Goal: Information Seeking & Learning: Compare options

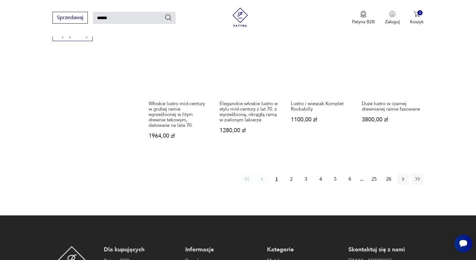
scroll to position [476, 0]
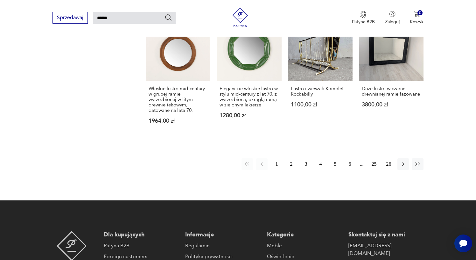
click at [290, 170] on button "2" at bounding box center [290, 163] width 11 height 11
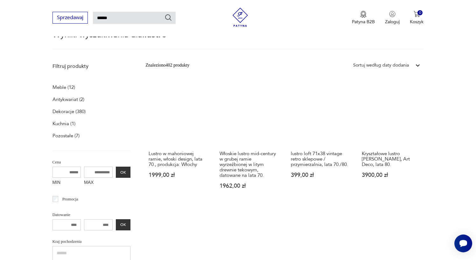
scroll to position [63, 0]
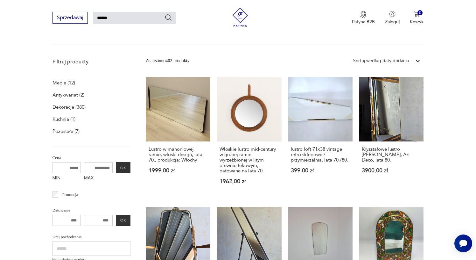
drag, startPoint x: 84, startPoint y: 168, endPoint x: 68, endPoint y: 165, distance: 15.8
click at [68, 165] on div "MIN MAX OK" at bounding box center [91, 172] width 78 height 21
type input "***"
click at [116, 169] on button "OK" at bounding box center [123, 167] width 15 height 11
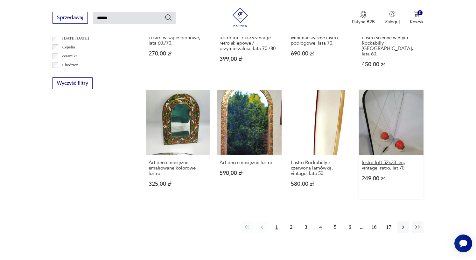
scroll to position [430, 0]
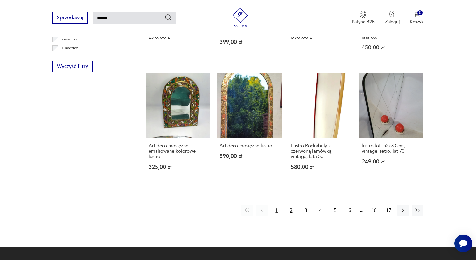
click at [290, 211] on button "2" at bounding box center [290, 209] width 11 height 11
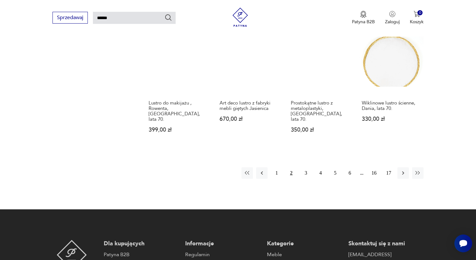
scroll to position [531, 0]
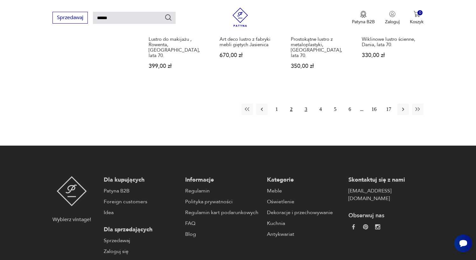
click at [307, 115] on button "3" at bounding box center [305, 108] width 11 height 11
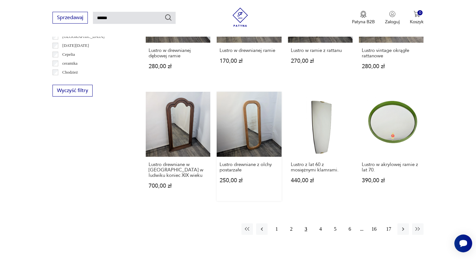
scroll to position [428, 0]
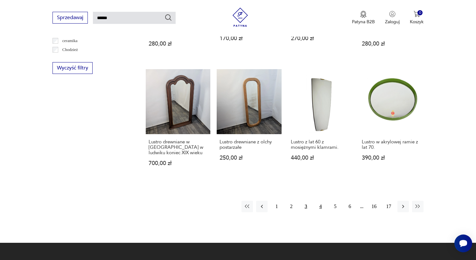
click at [322, 212] on button "4" at bounding box center [320, 205] width 11 height 11
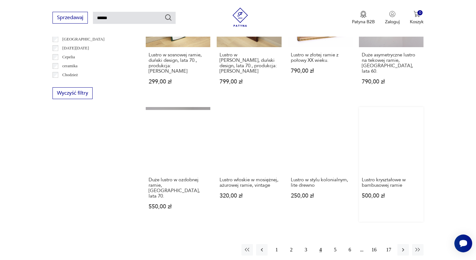
scroll to position [406, 0]
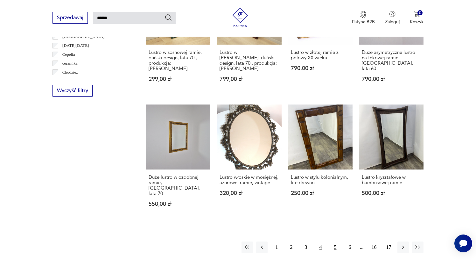
click at [332, 241] on button "5" at bounding box center [334, 246] width 11 height 11
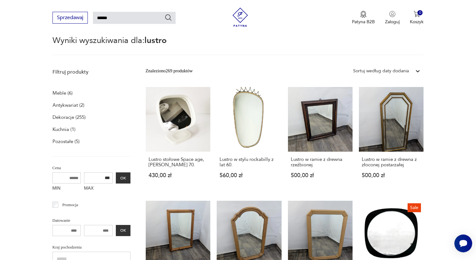
scroll to position [23, 0]
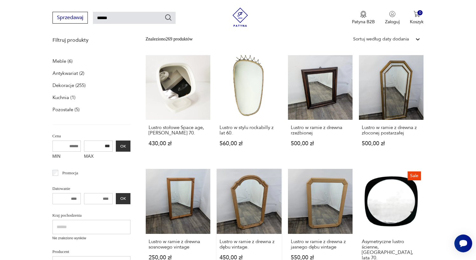
scroll to position [77, 0]
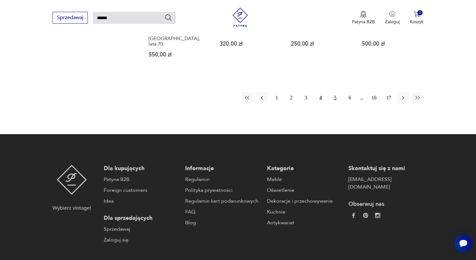
click at [334, 92] on button "5" at bounding box center [334, 97] width 11 height 11
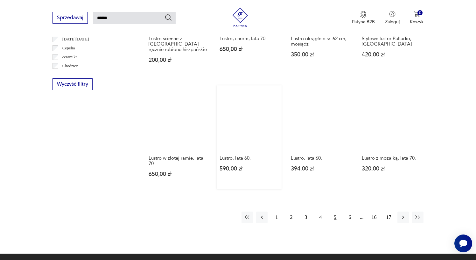
scroll to position [418, 0]
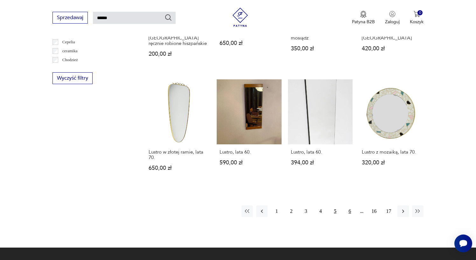
click at [352, 210] on button "6" at bounding box center [349, 210] width 11 height 11
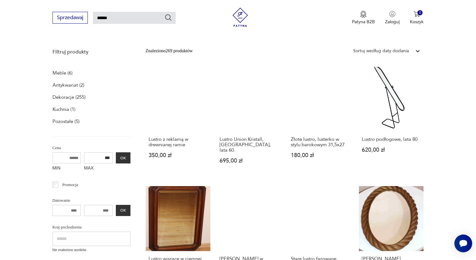
scroll to position [23, 0]
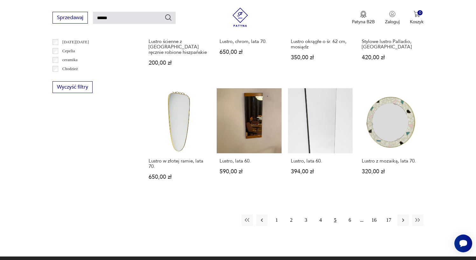
scroll to position [409, 0]
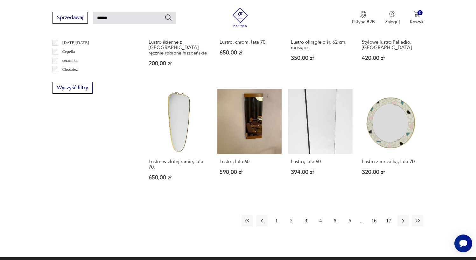
click at [351, 223] on button "6" at bounding box center [349, 220] width 11 height 11
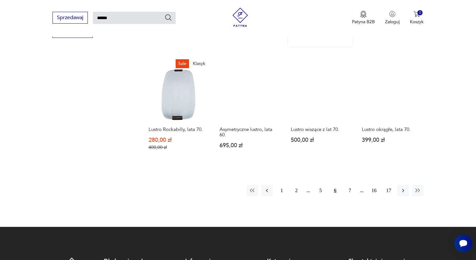
scroll to position [468, 0]
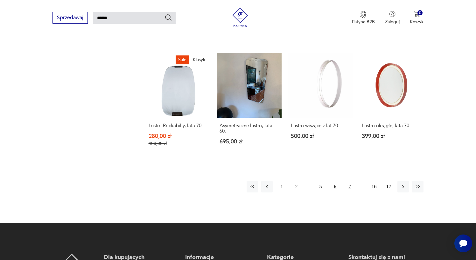
click at [352, 187] on button "7" at bounding box center [349, 186] width 11 height 11
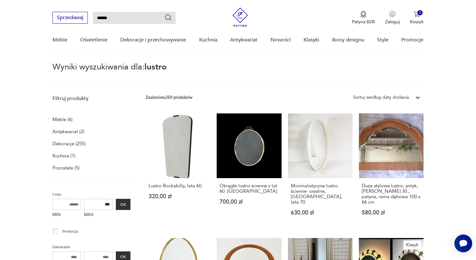
scroll to position [23, 0]
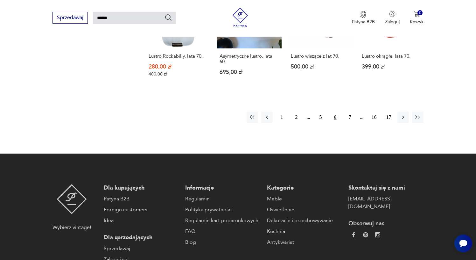
scroll to position [489, 0]
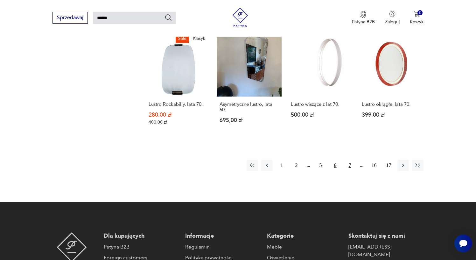
click at [351, 165] on button "7" at bounding box center [349, 164] width 11 height 11
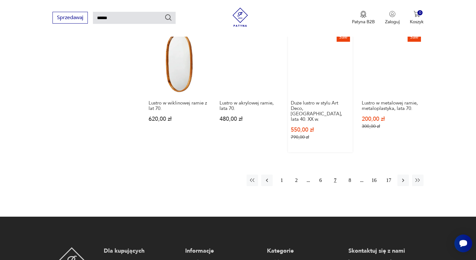
scroll to position [474, 0]
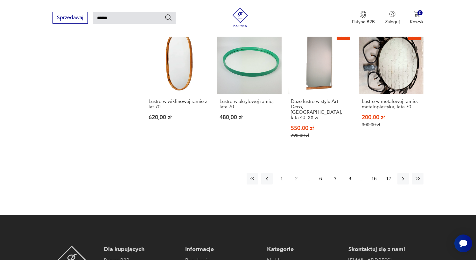
click at [351, 173] on button "8" at bounding box center [349, 178] width 11 height 11
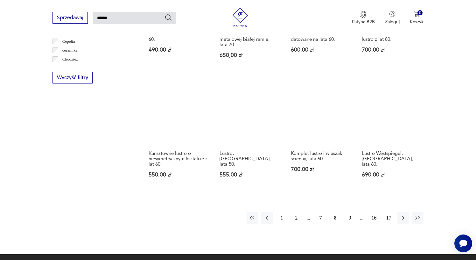
scroll to position [458, 0]
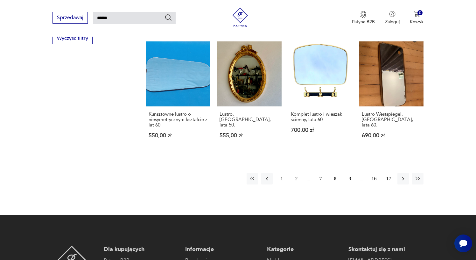
click at [351, 184] on button "9" at bounding box center [349, 178] width 11 height 11
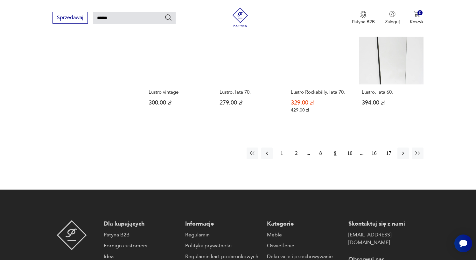
scroll to position [414, 0]
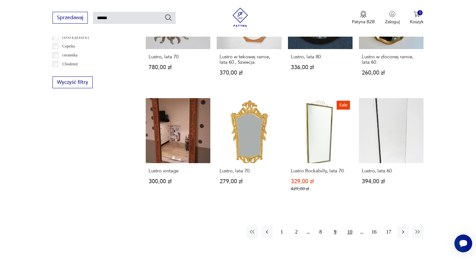
click at [351, 237] on button "10" at bounding box center [349, 231] width 11 height 11
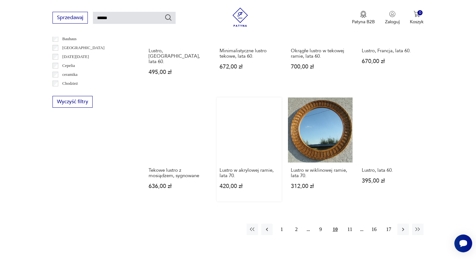
scroll to position [399, 0]
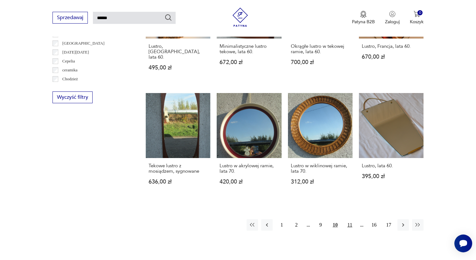
click at [348, 229] on button "11" at bounding box center [349, 224] width 11 height 11
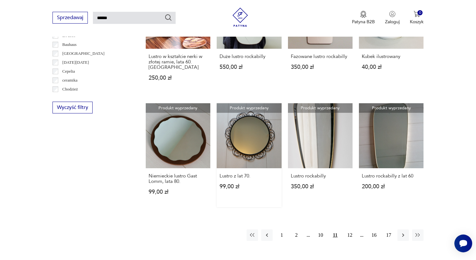
scroll to position [388, 0]
click at [349, 241] on button "12" at bounding box center [349, 234] width 11 height 11
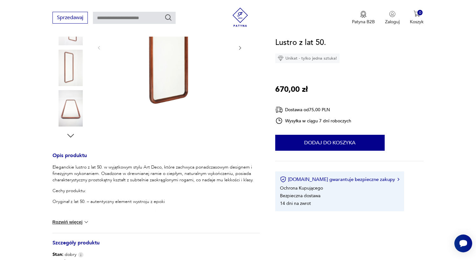
scroll to position [175, 0]
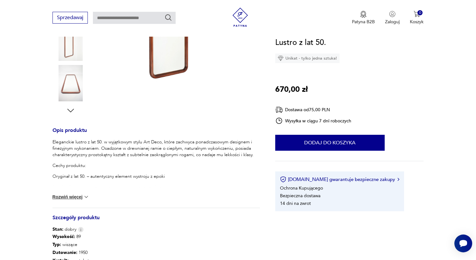
click at [66, 198] on button "Rozwiń więcej" at bounding box center [70, 196] width 37 height 6
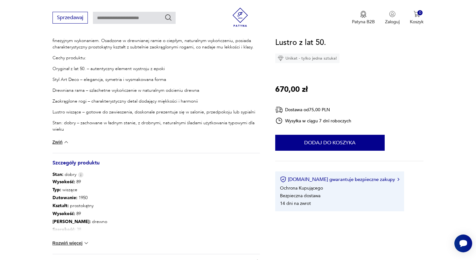
scroll to position [284, 0]
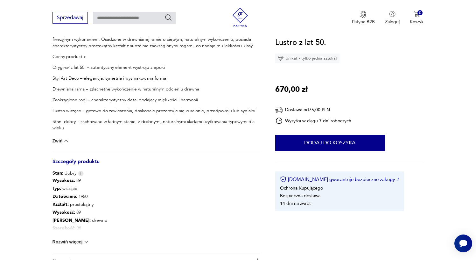
click at [67, 241] on button "Rozwiń więcej" at bounding box center [70, 241] width 37 height 6
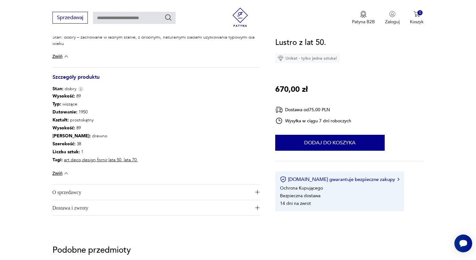
scroll to position [375, 0]
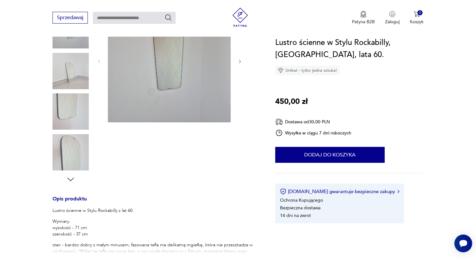
scroll to position [13, 0]
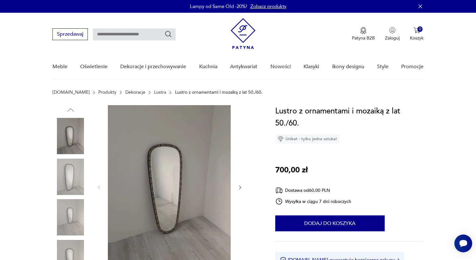
scroll to position [31, 0]
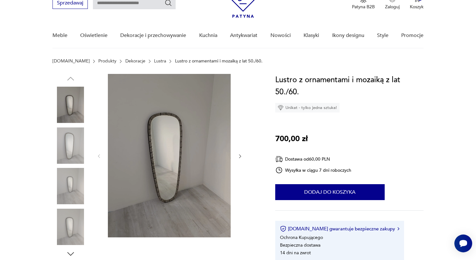
click at [70, 192] on img at bounding box center [70, 186] width 36 height 36
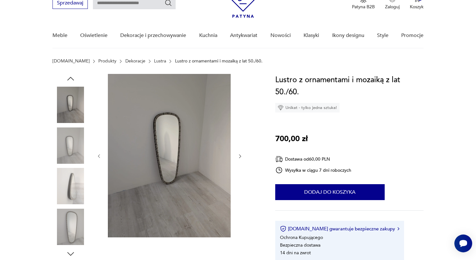
click at [65, 206] on div at bounding box center [70, 166] width 36 height 159
click at [66, 228] on img at bounding box center [70, 226] width 36 height 36
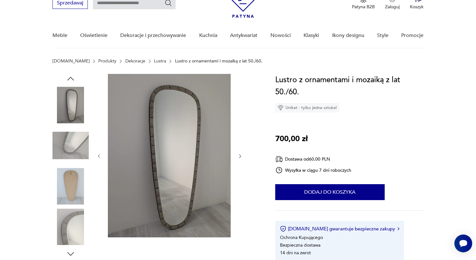
click at [65, 216] on img at bounding box center [70, 226] width 36 height 36
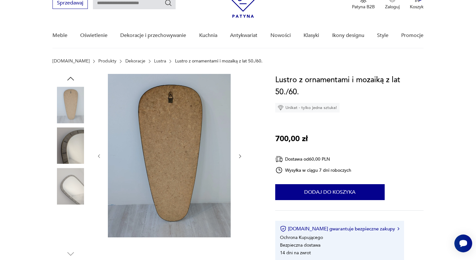
click at [65, 219] on img at bounding box center [70, 226] width 36 height 36
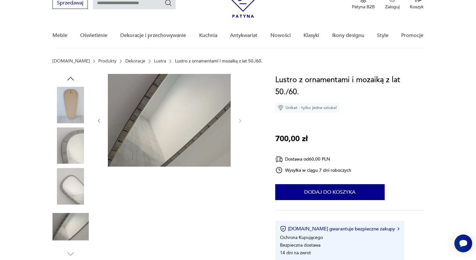
click at [68, 188] on img at bounding box center [70, 186] width 36 height 36
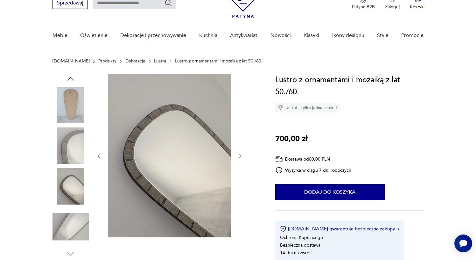
click at [65, 149] on img at bounding box center [70, 145] width 36 height 36
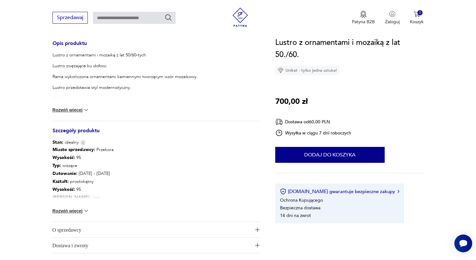
scroll to position [263, 0]
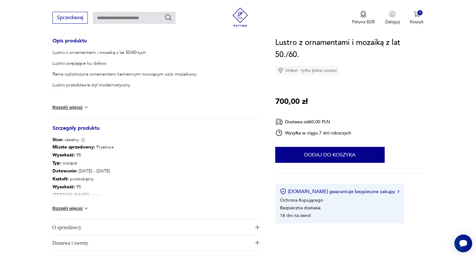
click at [74, 205] on div "Miasto sprzedawcy : Przekora Wysokość : 95 Typ : wiszące Datowanie : 1950 - 196…" at bounding box center [155, 181] width 207 height 76
click at [73, 208] on button "Rozwiń więcej" at bounding box center [70, 208] width 37 height 6
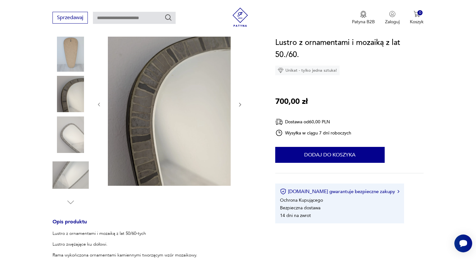
scroll to position [83, 0]
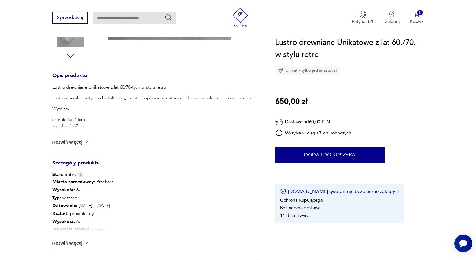
scroll to position [233, 0]
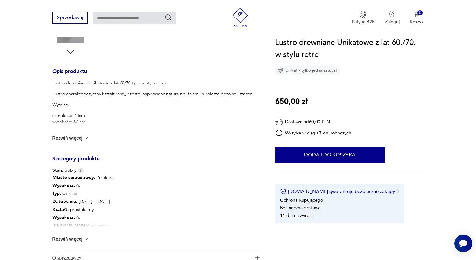
click at [81, 239] on button "Rozwiń więcej" at bounding box center [70, 238] width 37 height 6
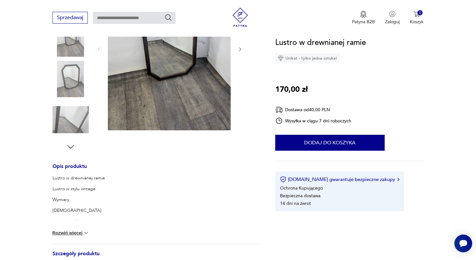
scroll to position [55, 0]
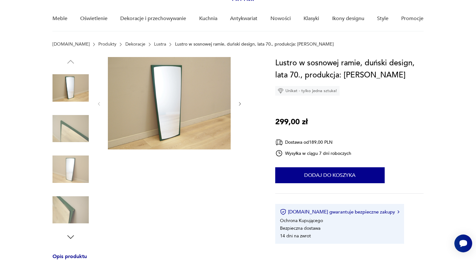
scroll to position [48, 0]
click at [65, 100] on img at bounding box center [70, 88] width 36 height 36
click at [188, 109] on img at bounding box center [169, 103] width 123 height 92
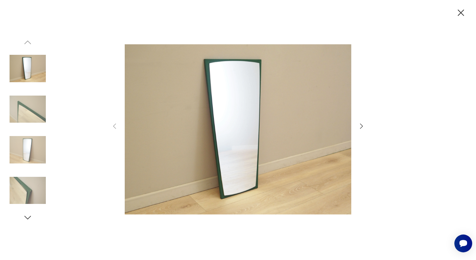
click at [365, 127] on div at bounding box center [238, 130] width 476 height 260
click at [361, 126] on icon "button" at bounding box center [362, 126] width 8 height 8
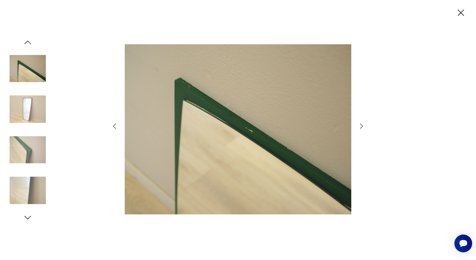
click at [361, 126] on icon "button" at bounding box center [362, 126] width 8 height 8
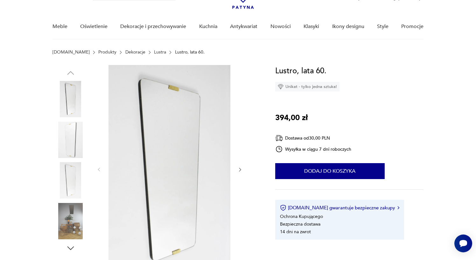
scroll to position [43, 0]
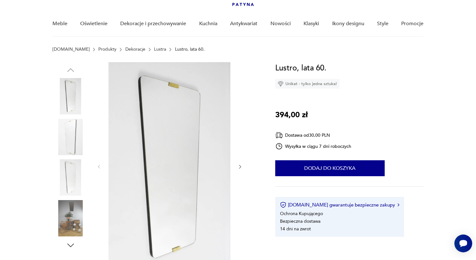
click at [72, 214] on img at bounding box center [70, 218] width 36 height 36
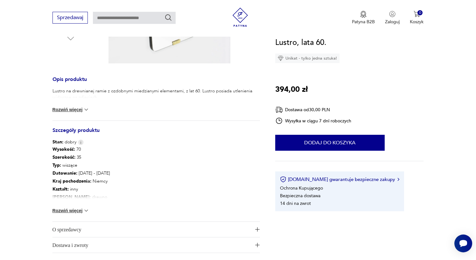
scroll to position [272, 0]
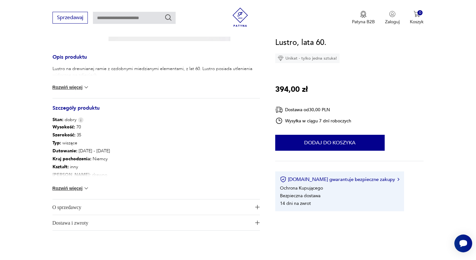
click at [80, 186] on button "Rozwiń więcej" at bounding box center [70, 188] width 37 height 6
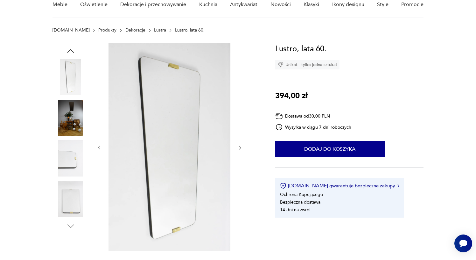
scroll to position [65, 0]
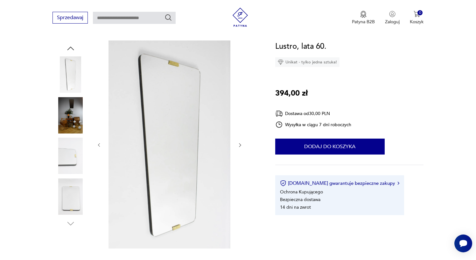
click at [71, 66] on img at bounding box center [70, 74] width 36 height 36
click at [66, 123] on img at bounding box center [70, 115] width 36 height 36
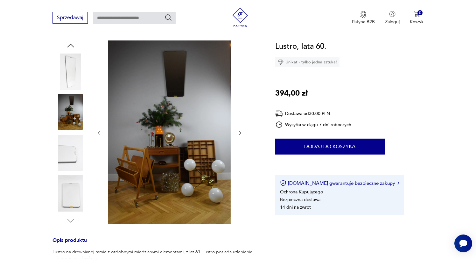
click at [67, 143] on img at bounding box center [70, 153] width 36 height 36
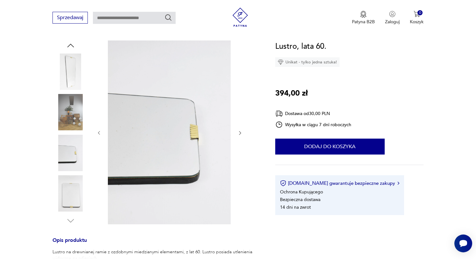
click at [67, 173] on div at bounding box center [70, 132] width 36 height 159
click at [70, 194] on img at bounding box center [70, 193] width 36 height 36
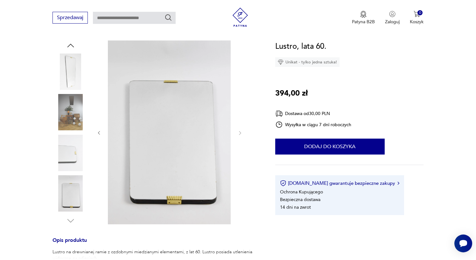
click at [71, 201] on img at bounding box center [70, 193] width 36 height 36
click at [69, 163] on img at bounding box center [70, 153] width 36 height 36
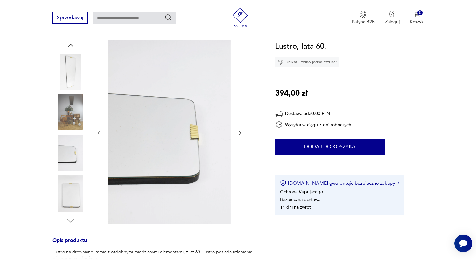
click at [71, 114] on img at bounding box center [70, 112] width 36 height 36
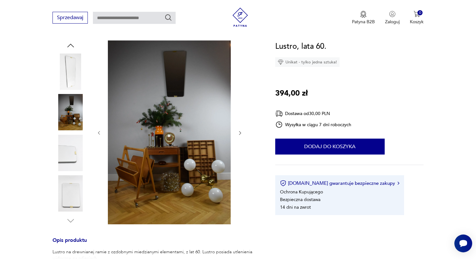
click at [75, 69] on img at bounding box center [70, 71] width 36 height 36
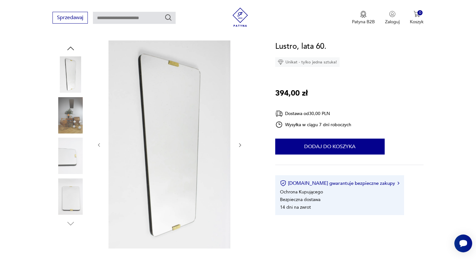
click at [77, 102] on img at bounding box center [70, 115] width 36 height 36
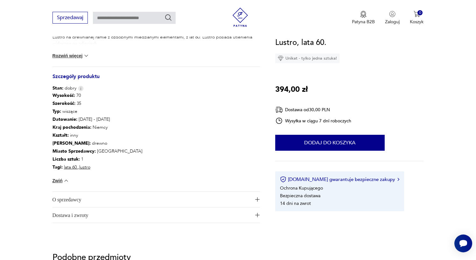
scroll to position [288, 0]
